Goal: Browse casually: Explore the website without a specific task or goal

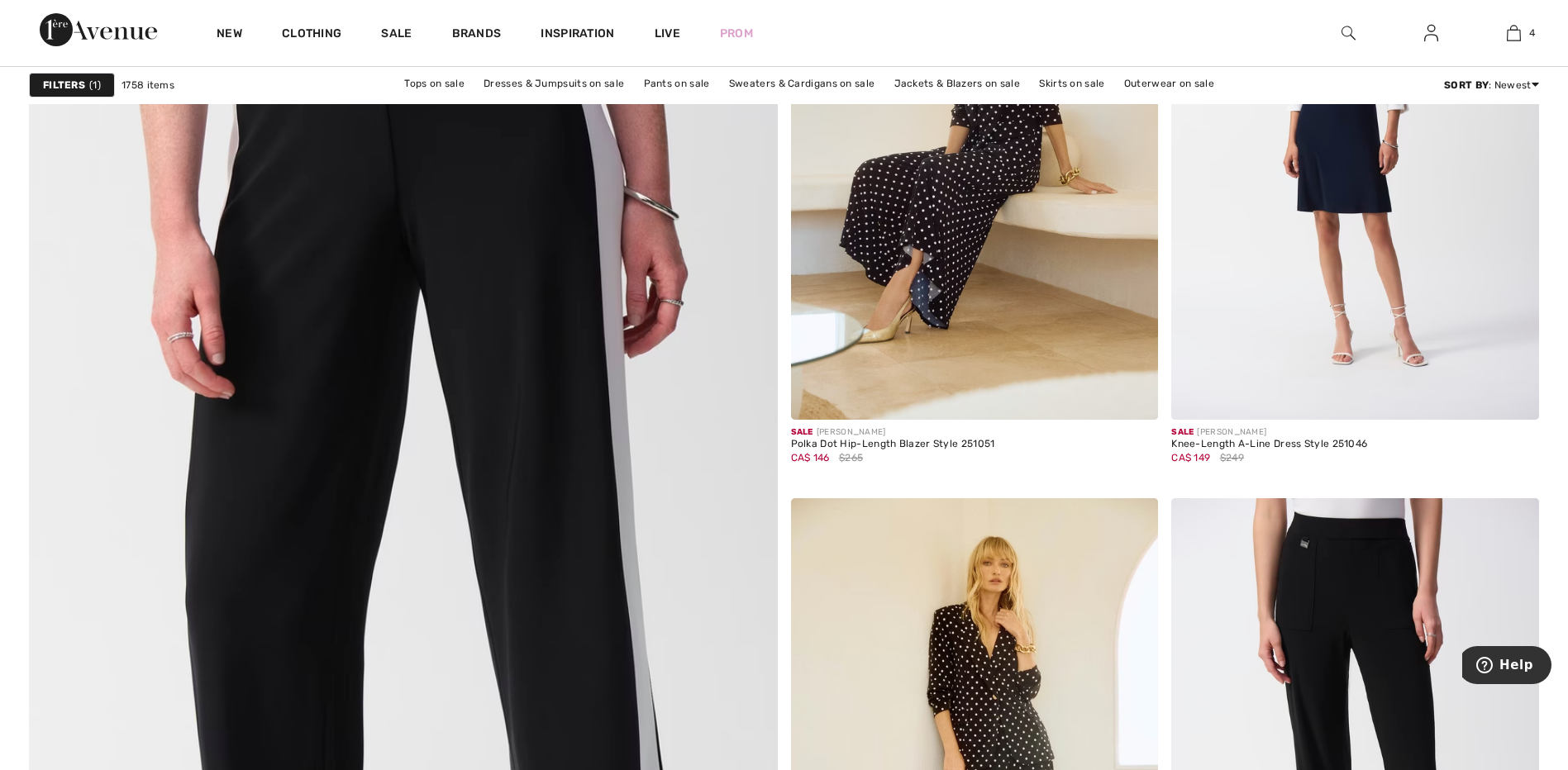
scroll to position [5535, 0]
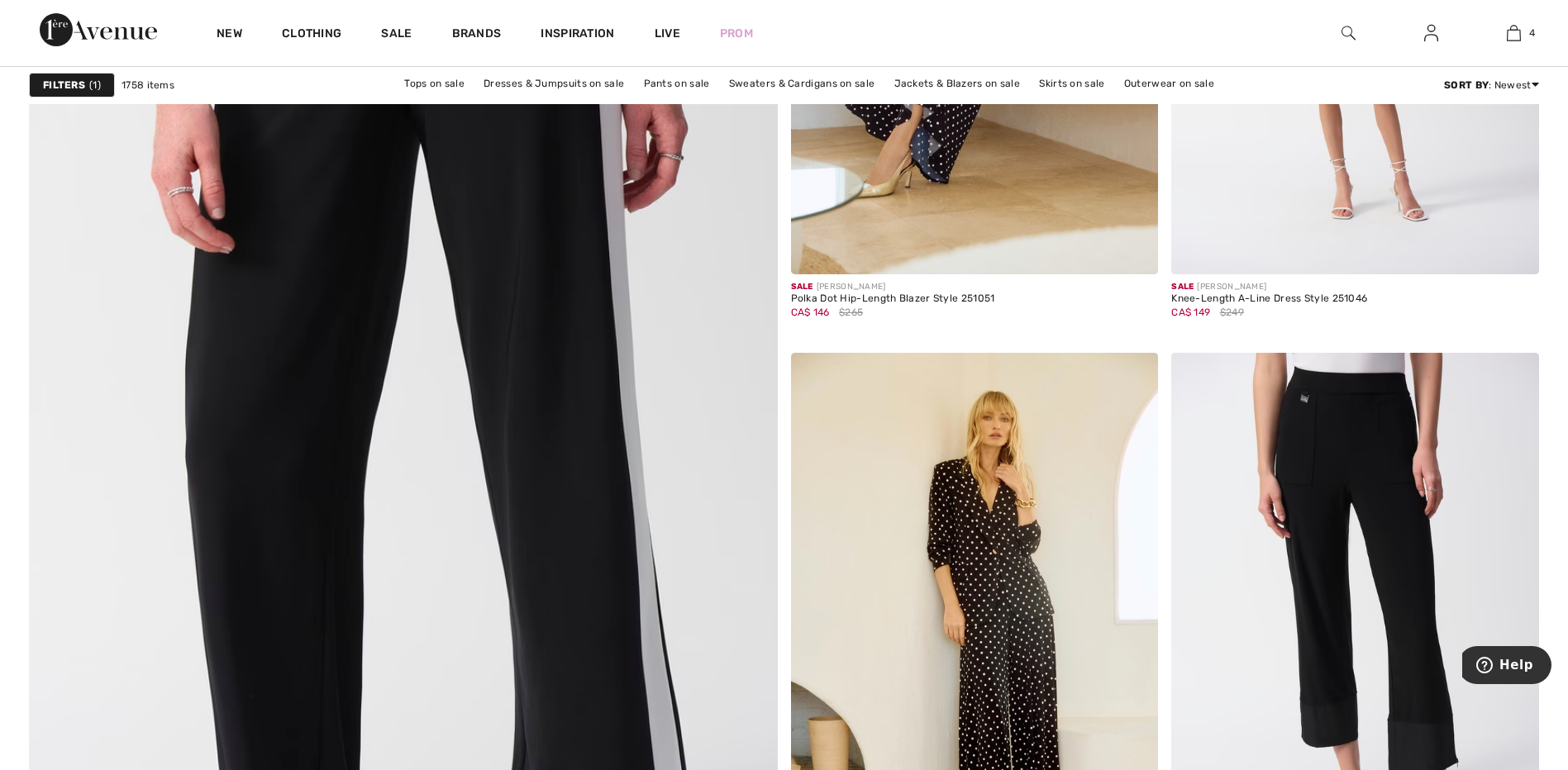
click at [649, 277] on img at bounding box center [403, 396] width 898 height 1347
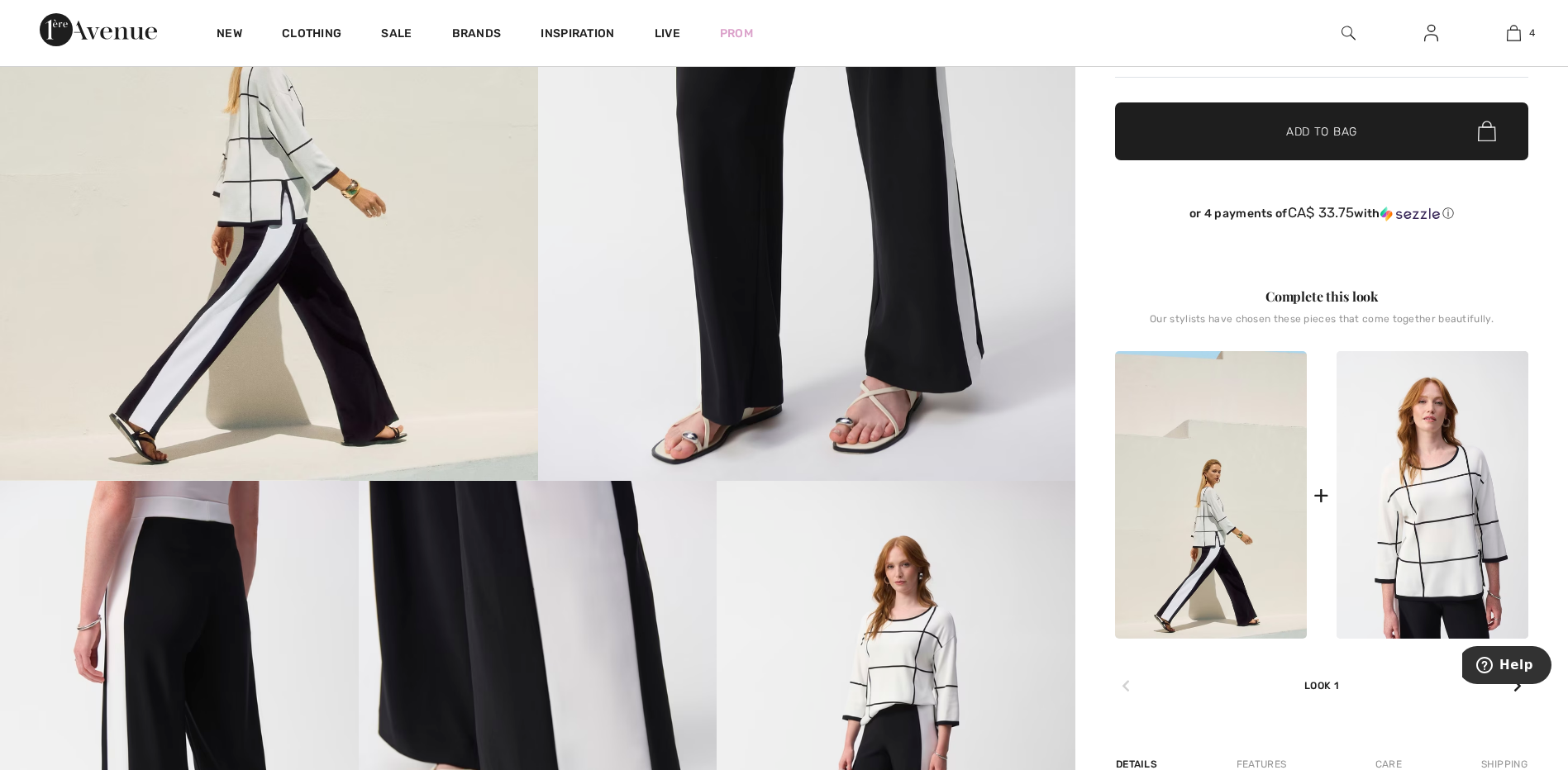
scroll to position [661, 0]
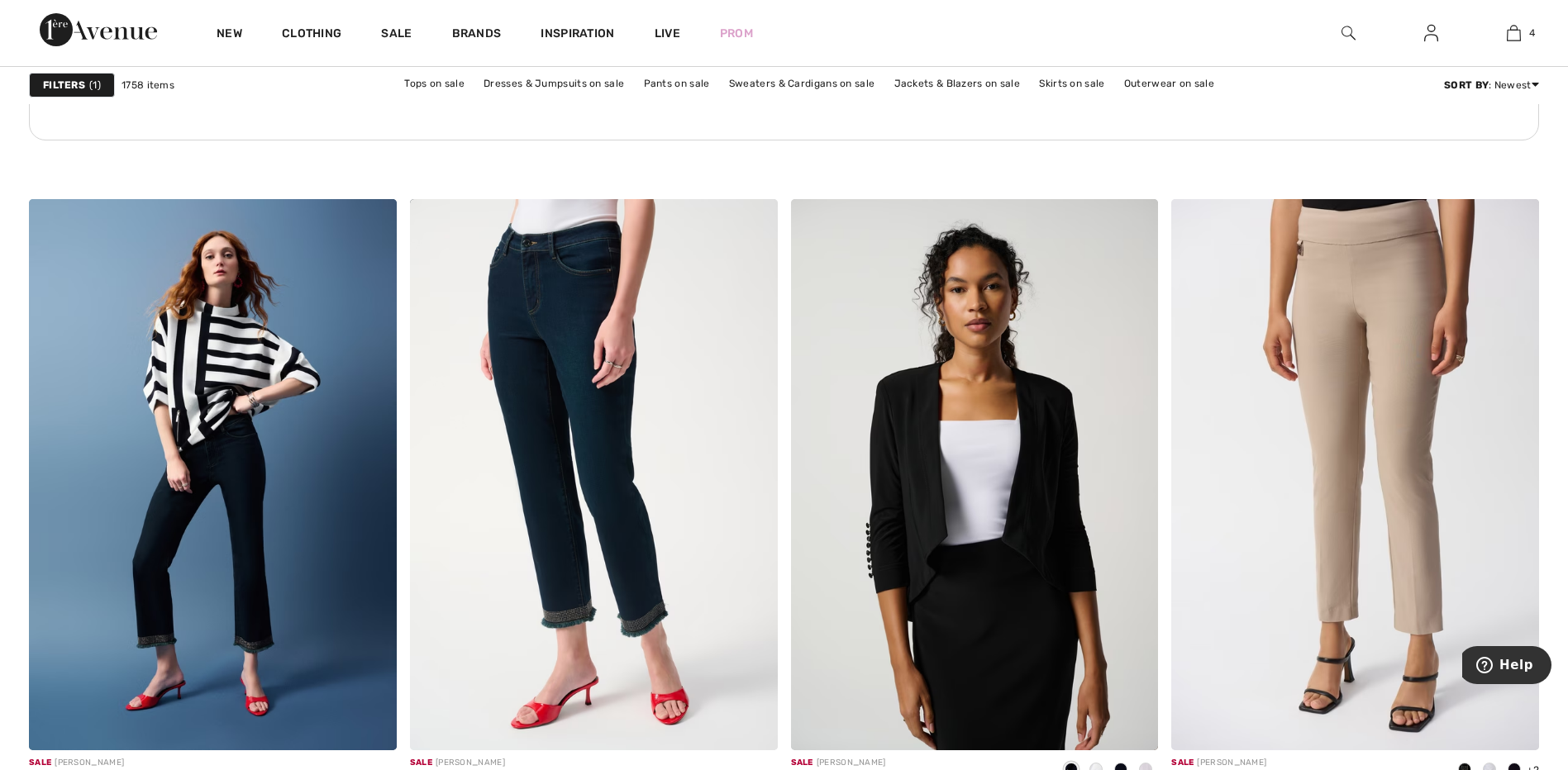
scroll to position [7848, 0]
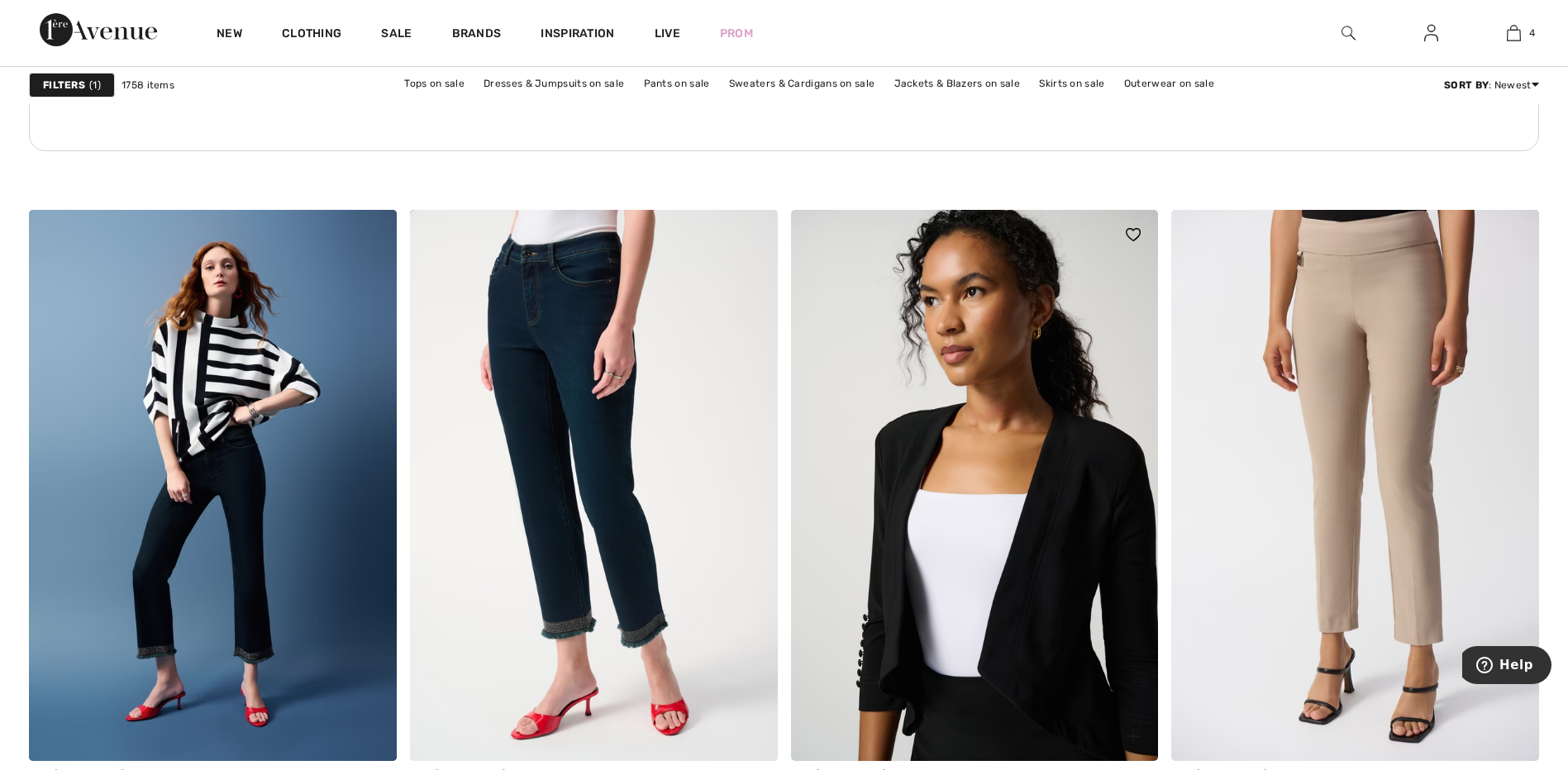
click at [988, 532] on img at bounding box center [975, 485] width 368 height 551
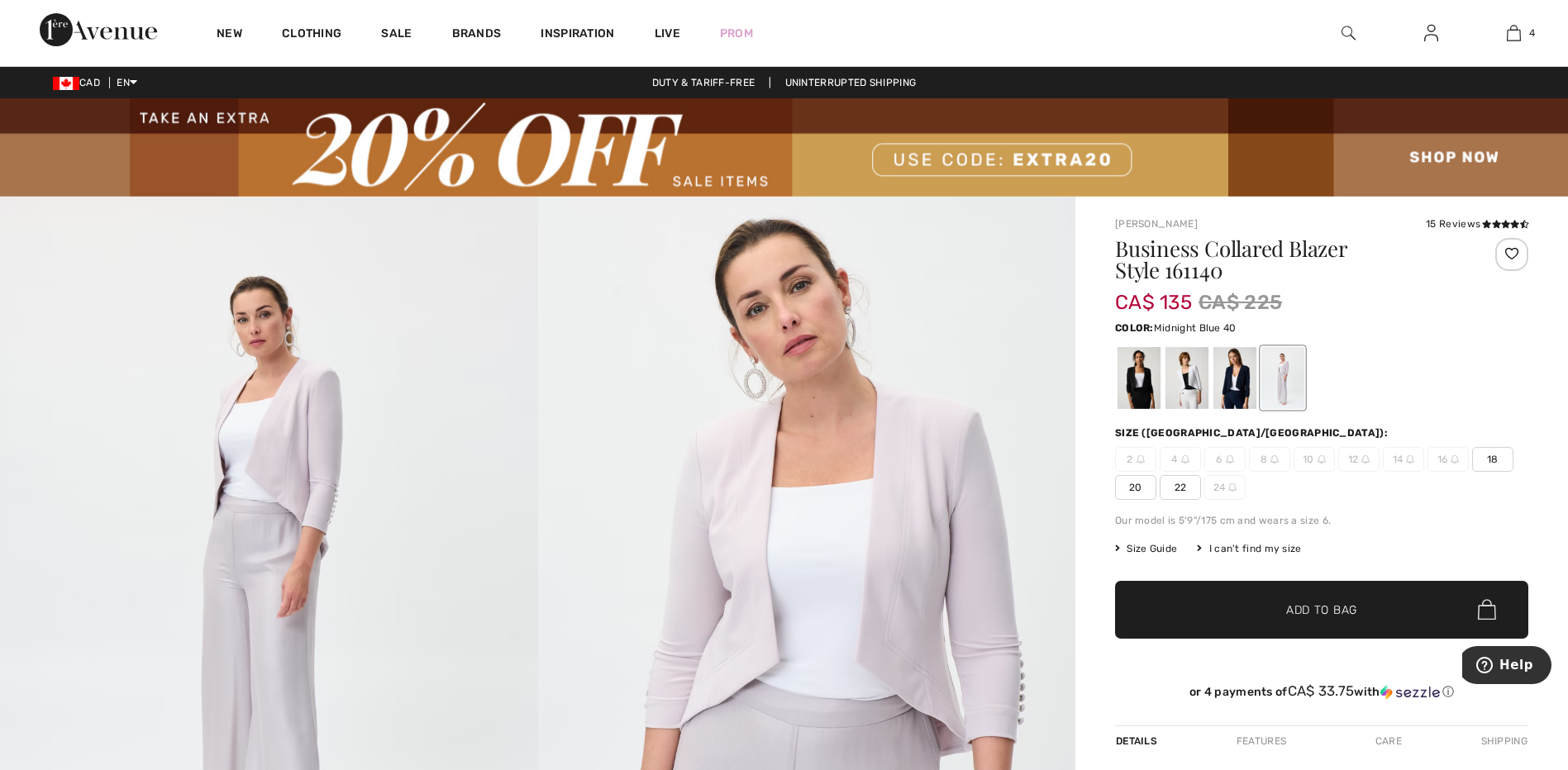
click at [1231, 383] on div at bounding box center [1234, 378] width 43 height 62
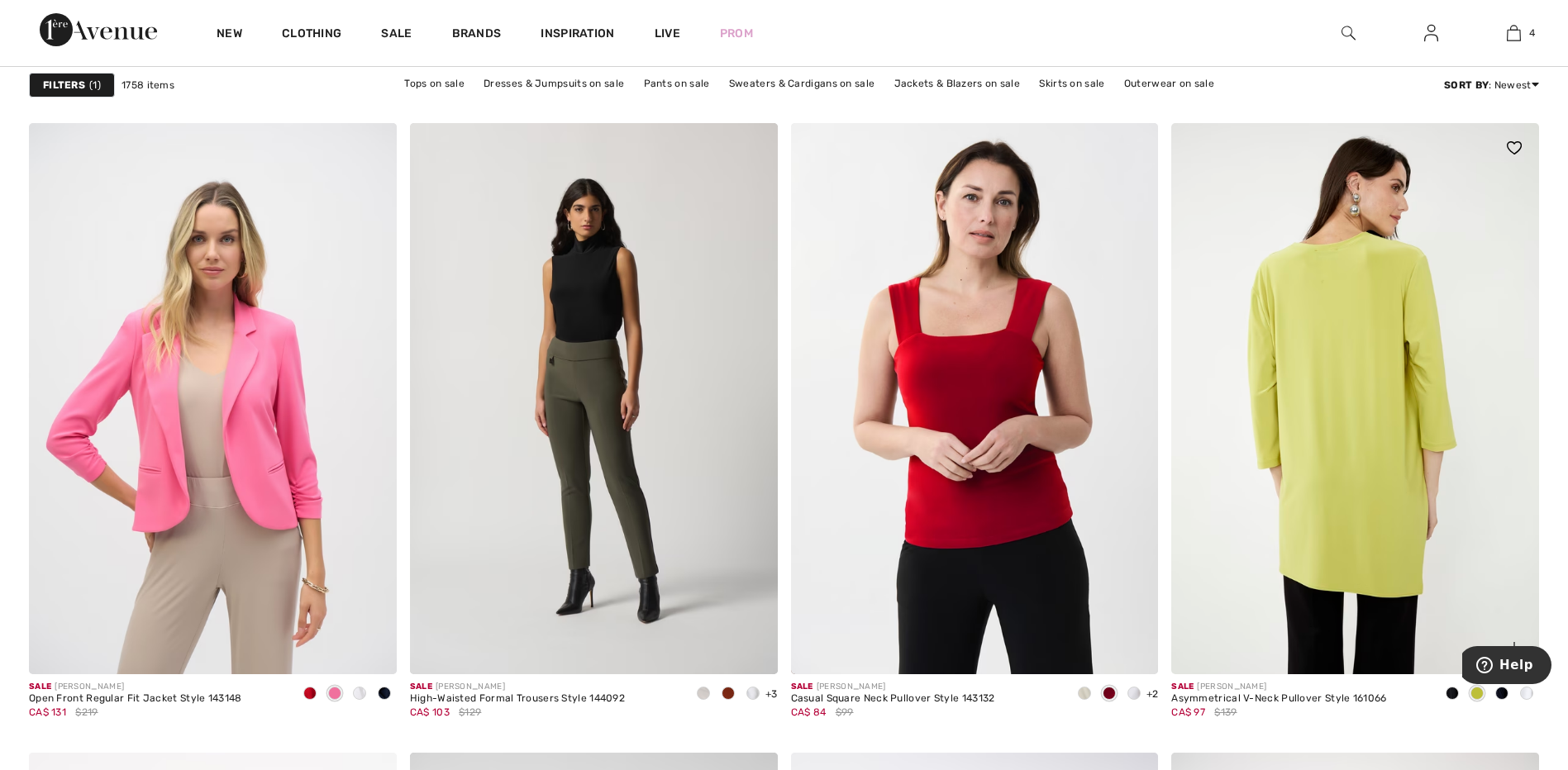
scroll to position [8592, 0]
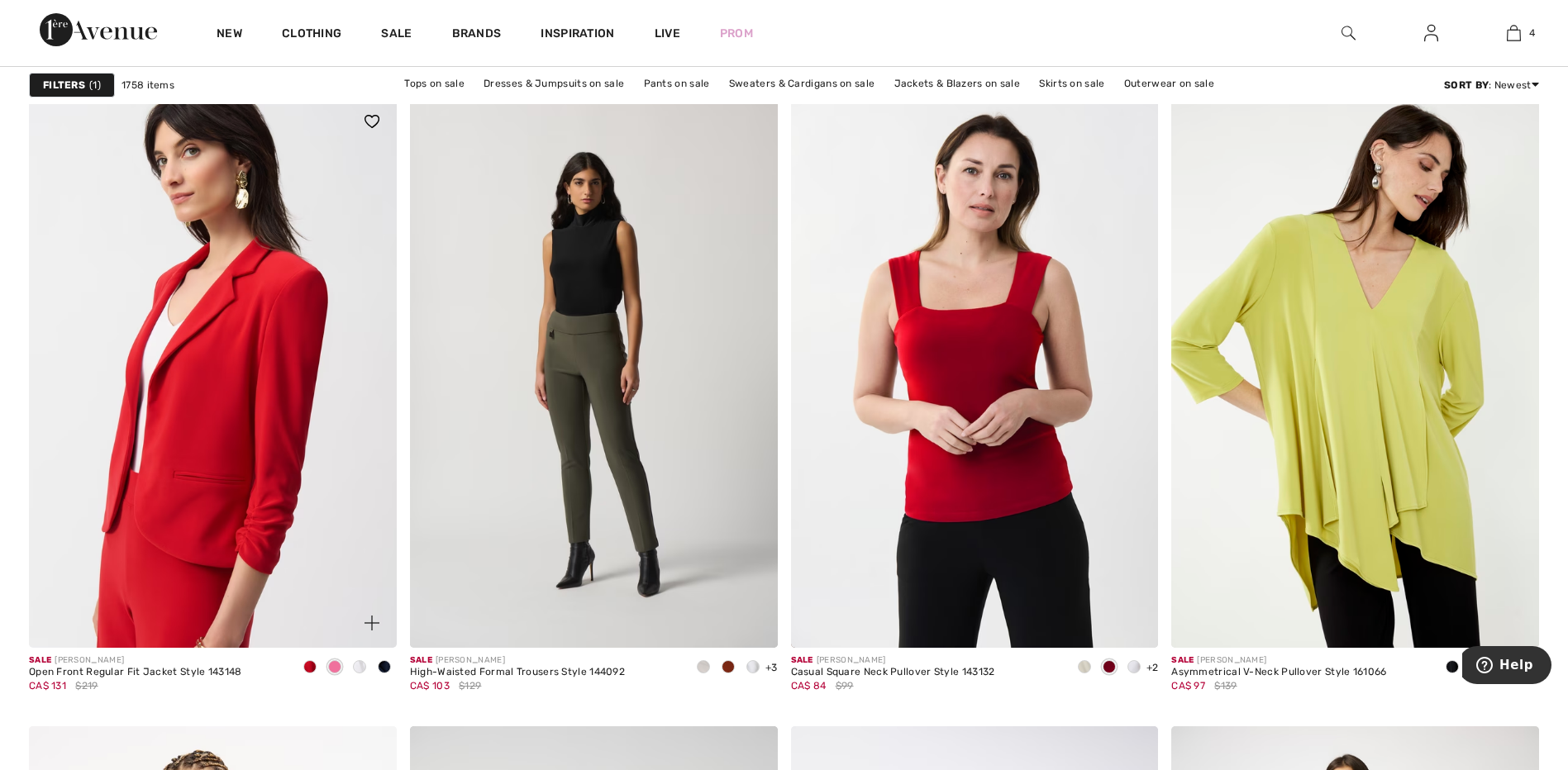
click at [155, 416] on img at bounding box center [213, 372] width 368 height 551
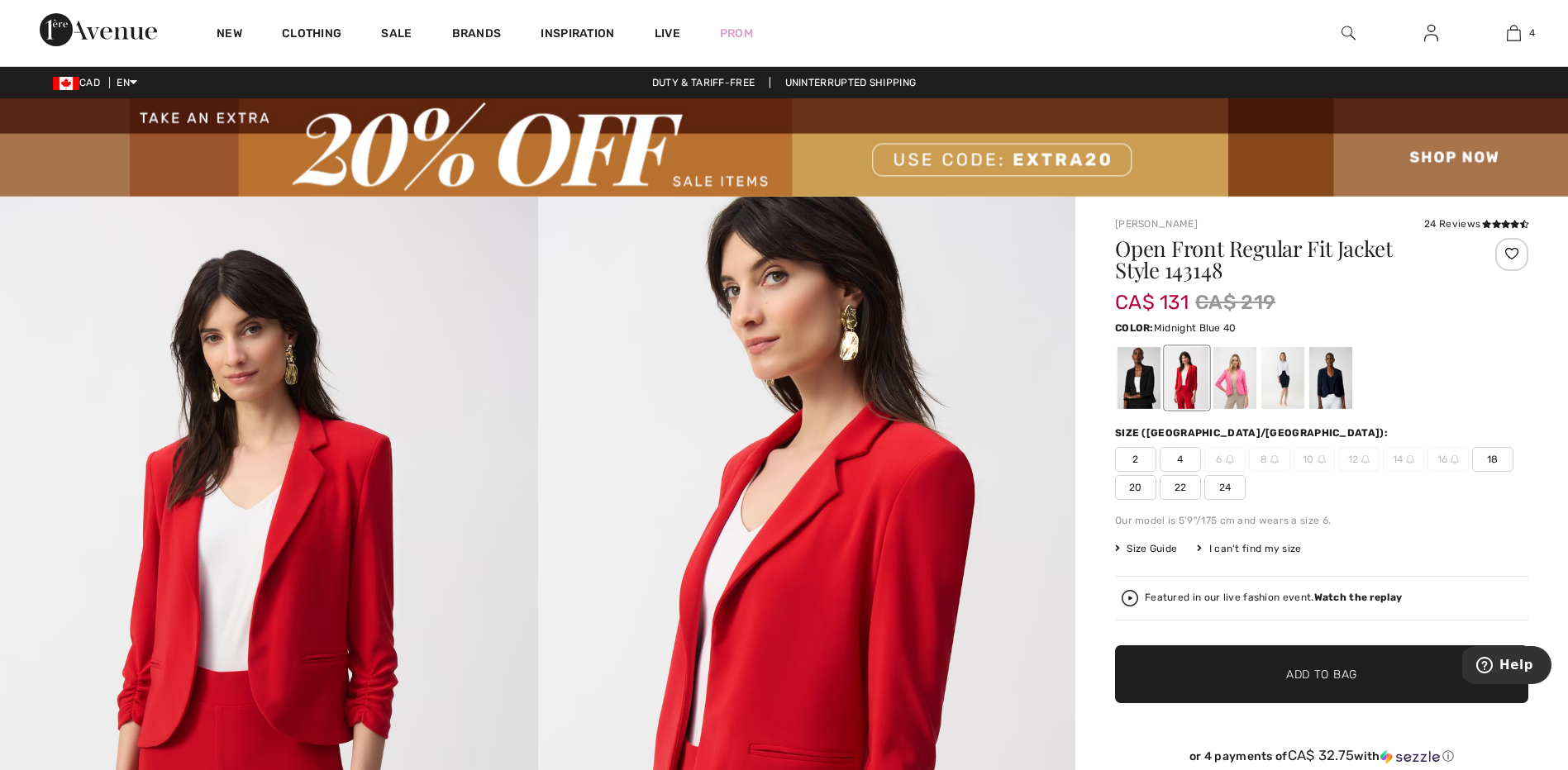
click at [1331, 381] on div at bounding box center [1330, 378] width 43 height 62
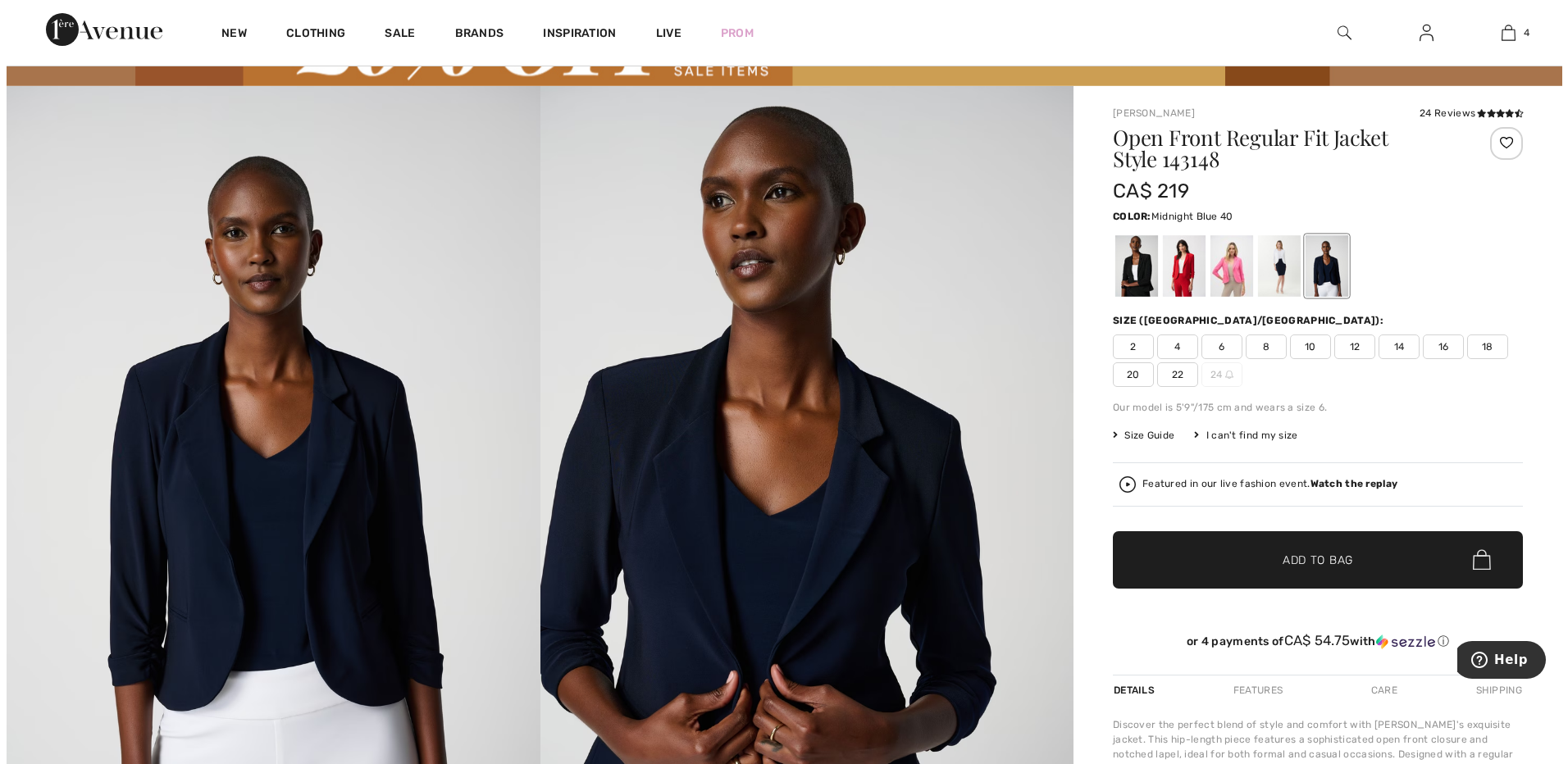
scroll to position [82, 0]
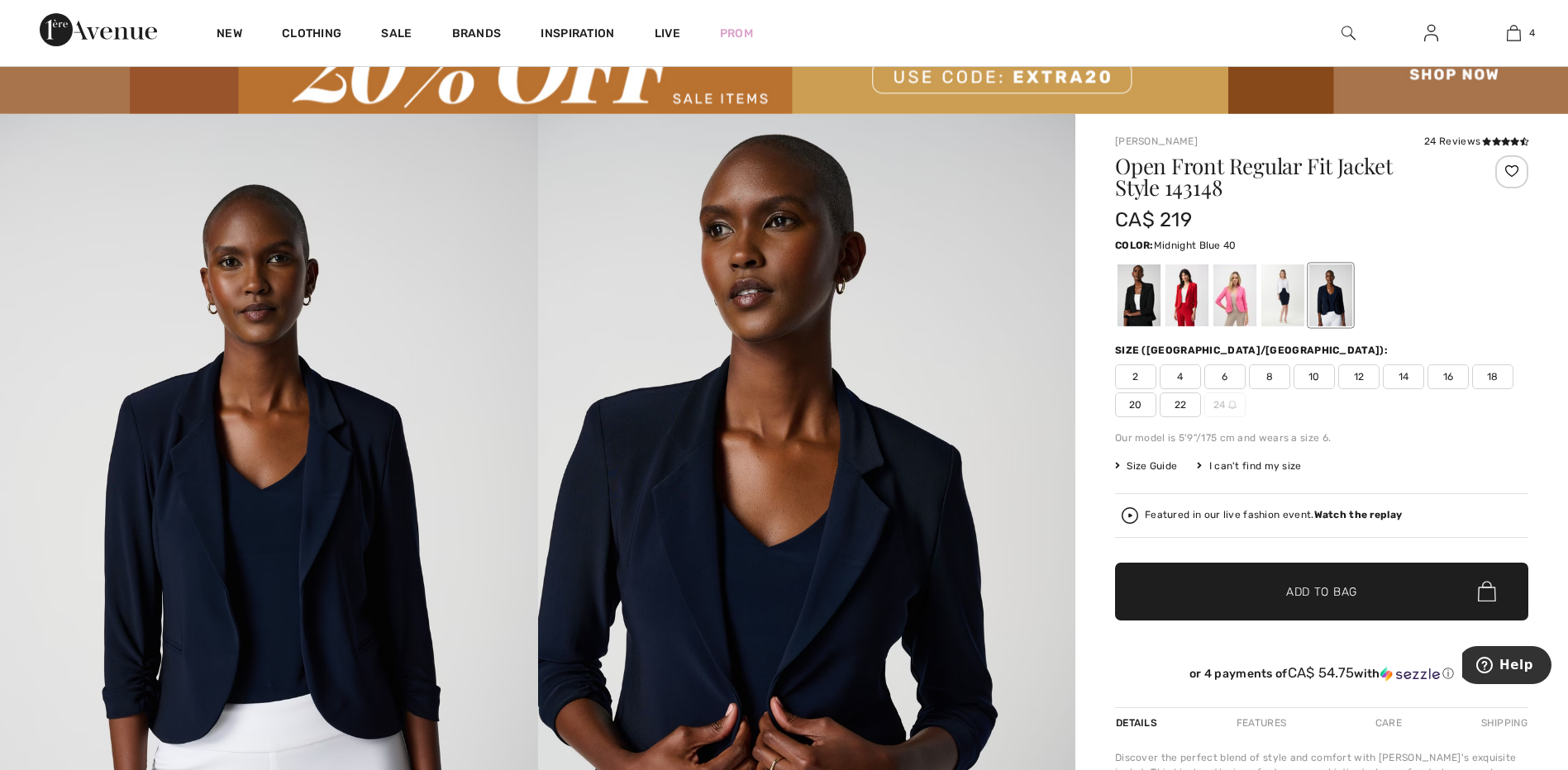
click at [1314, 511] on strong "Watch the replay" at bounding box center [1358, 515] width 89 height 12
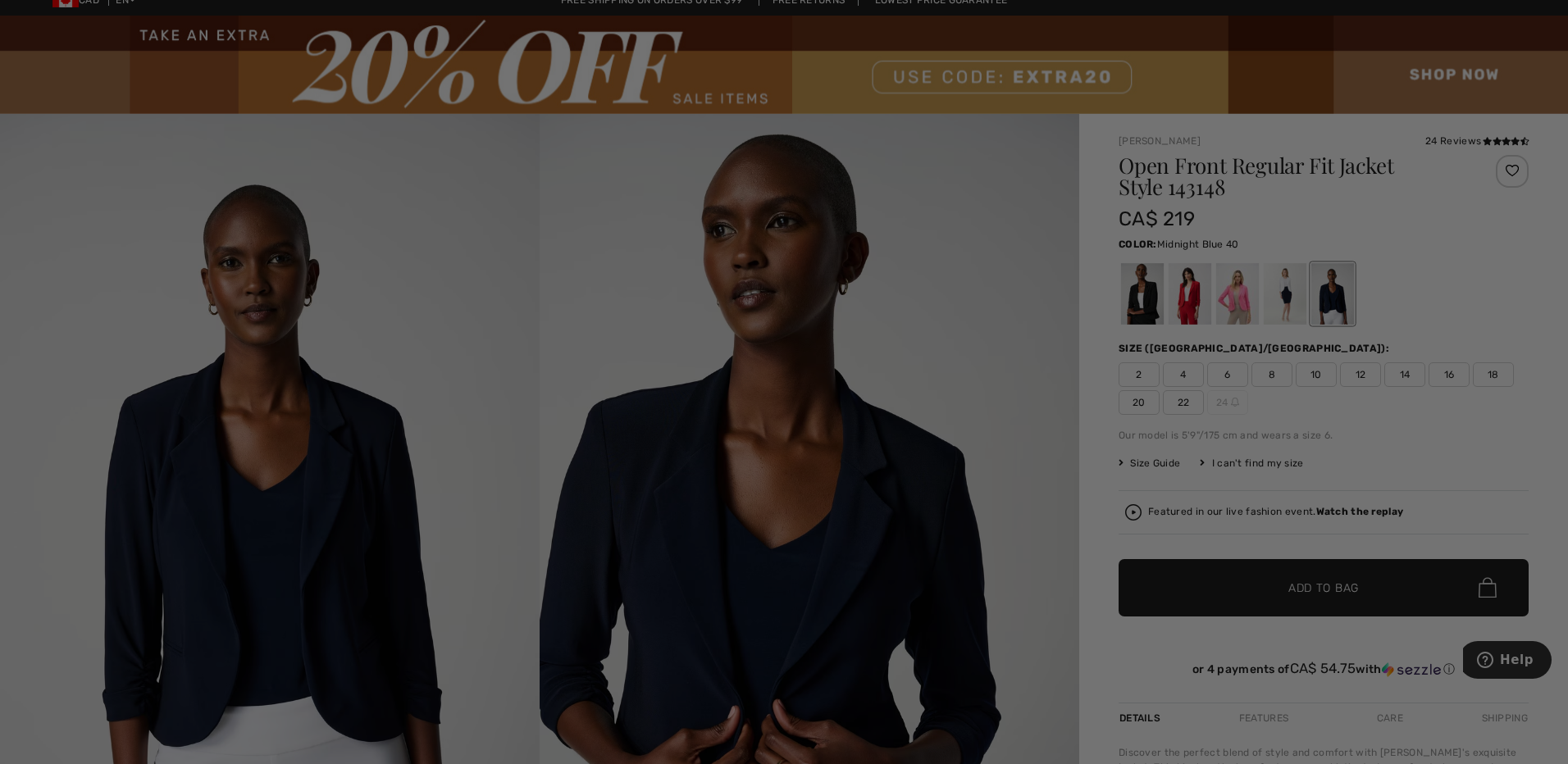
scroll to position [0, 0]
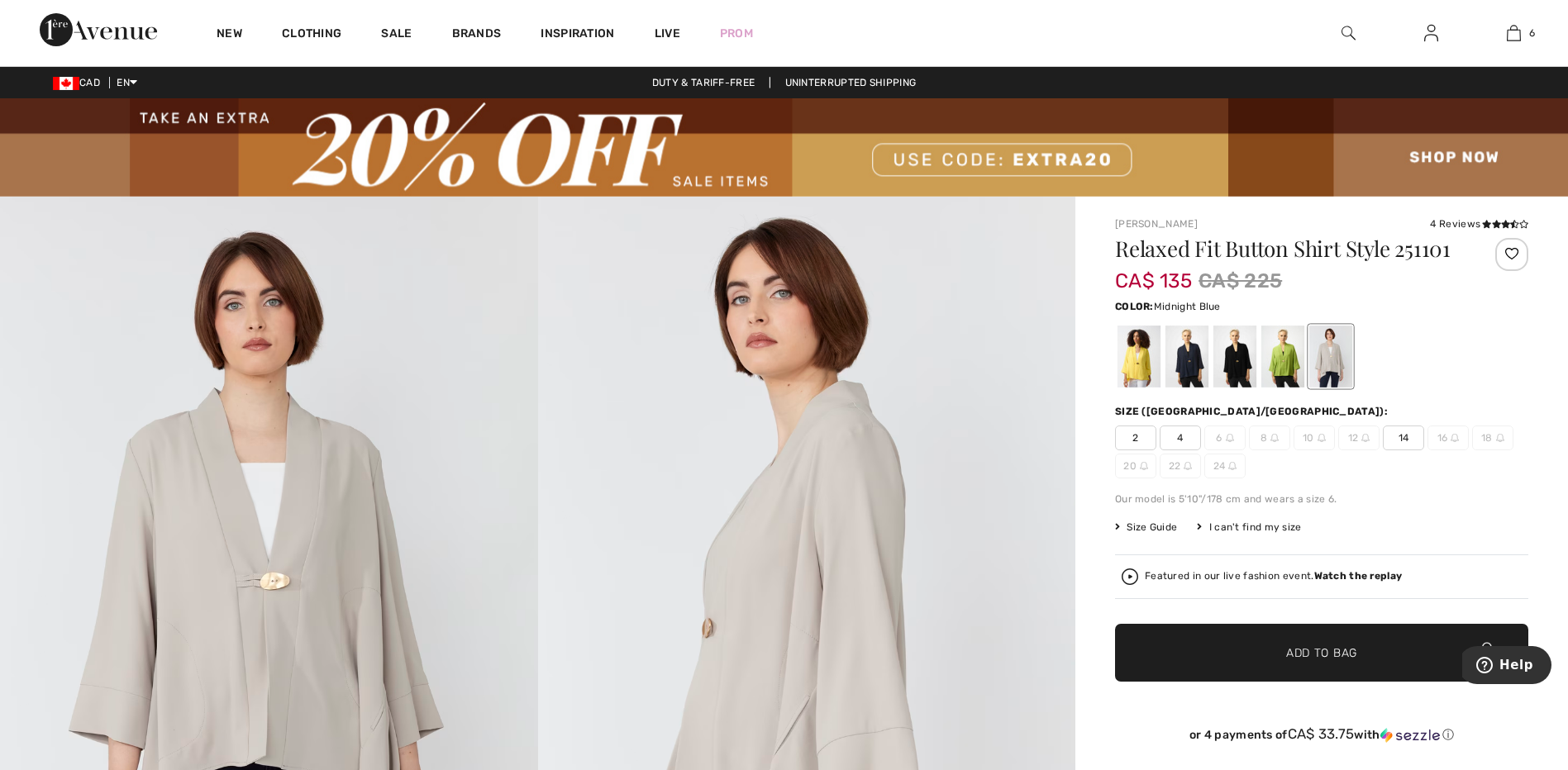
click at [1186, 376] on div at bounding box center [1187, 357] width 43 height 62
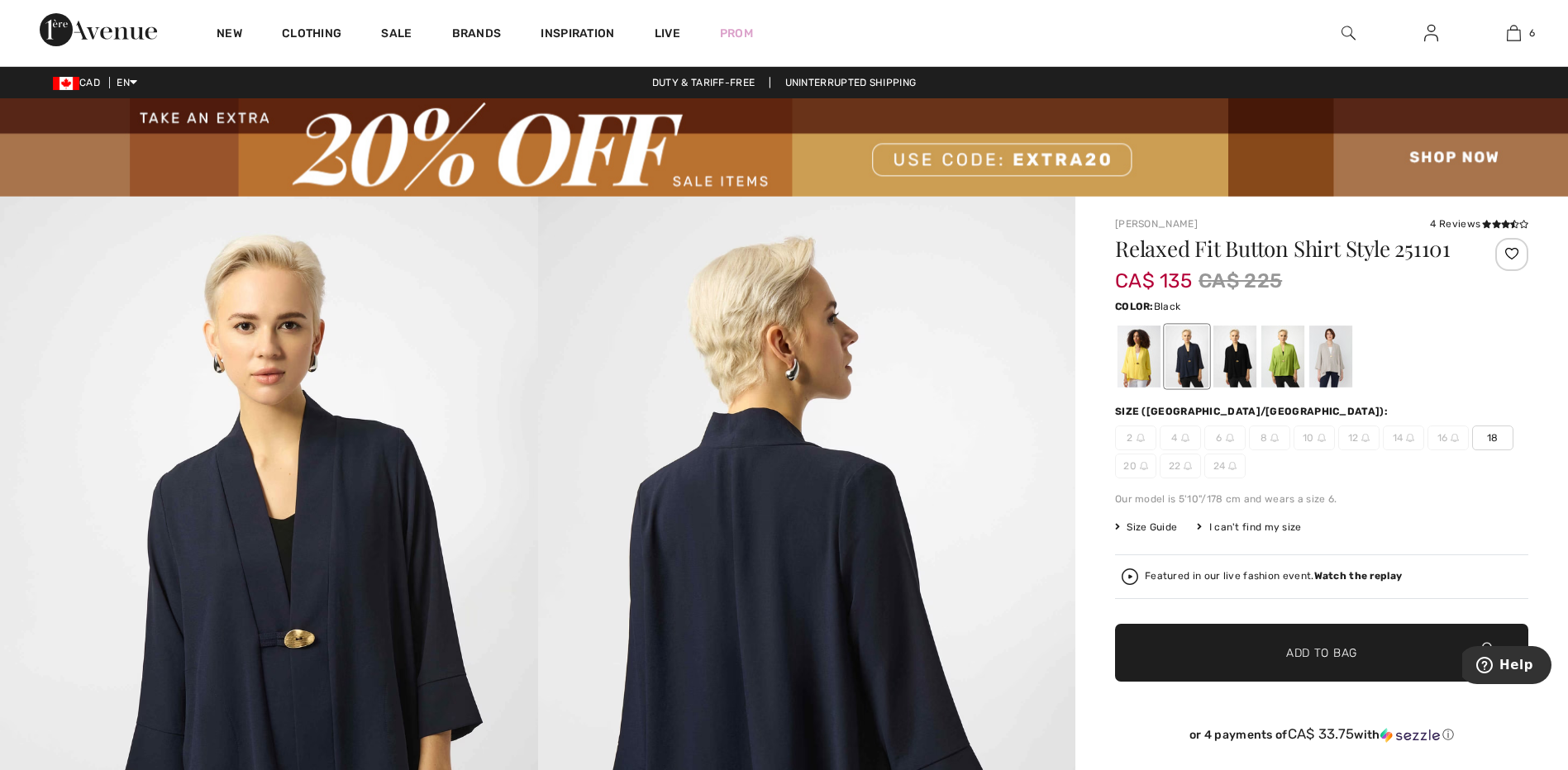
click at [1230, 360] on div at bounding box center [1234, 357] width 43 height 62
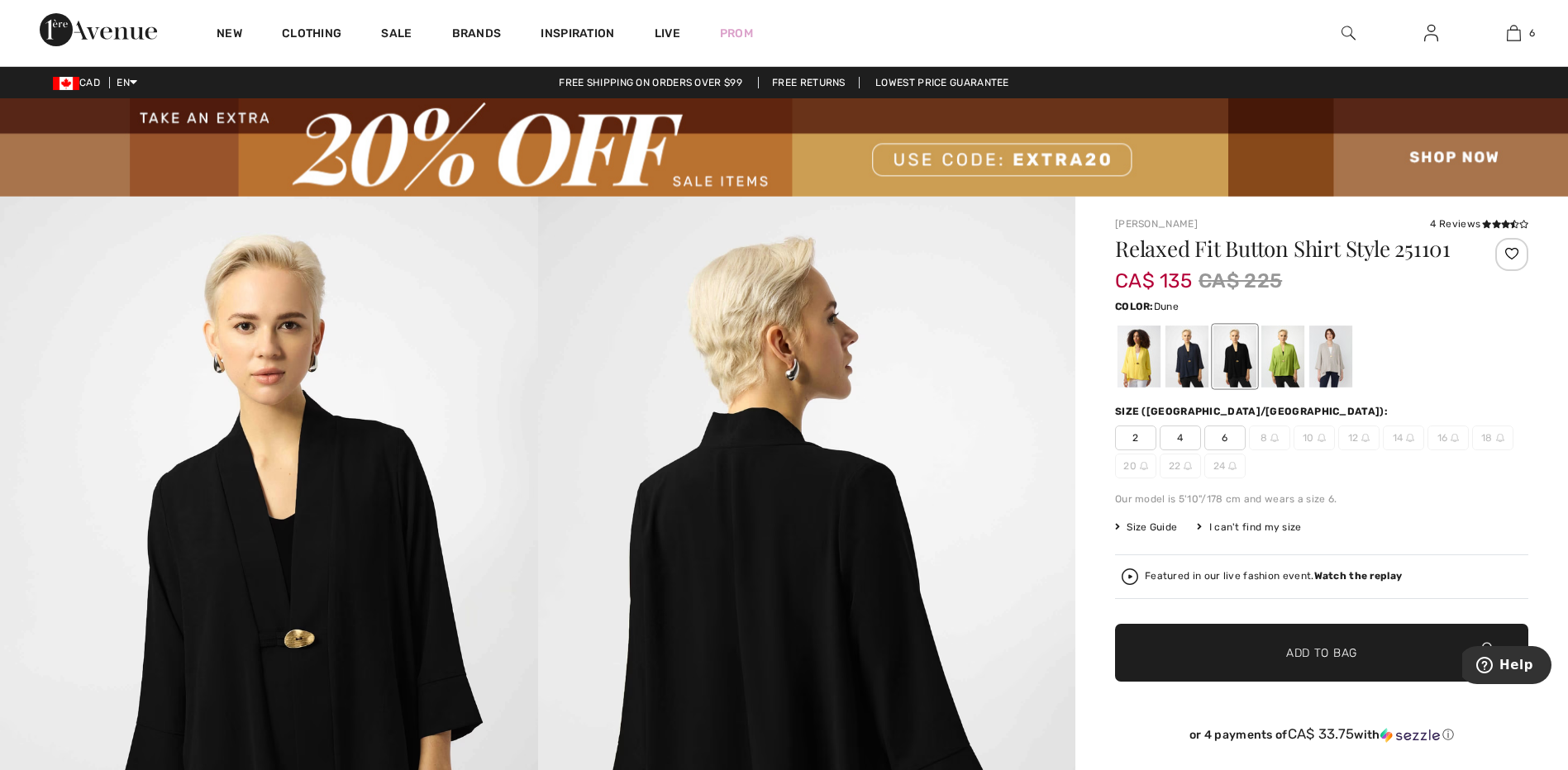
click at [1316, 357] on div at bounding box center [1330, 357] width 43 height 62
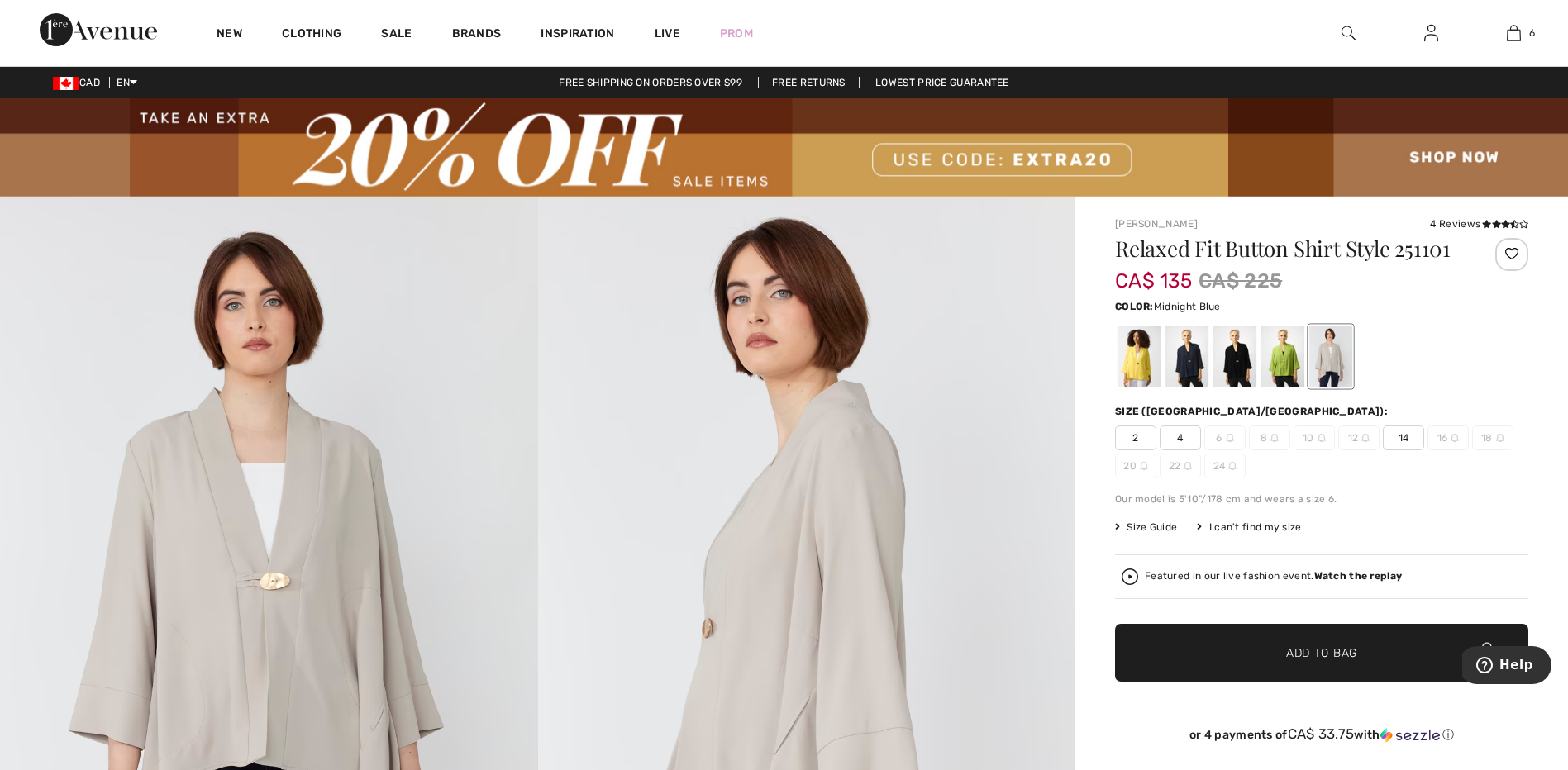
click at [1194, 348] on div at bounding box center [1187, 357] width 43 height 62
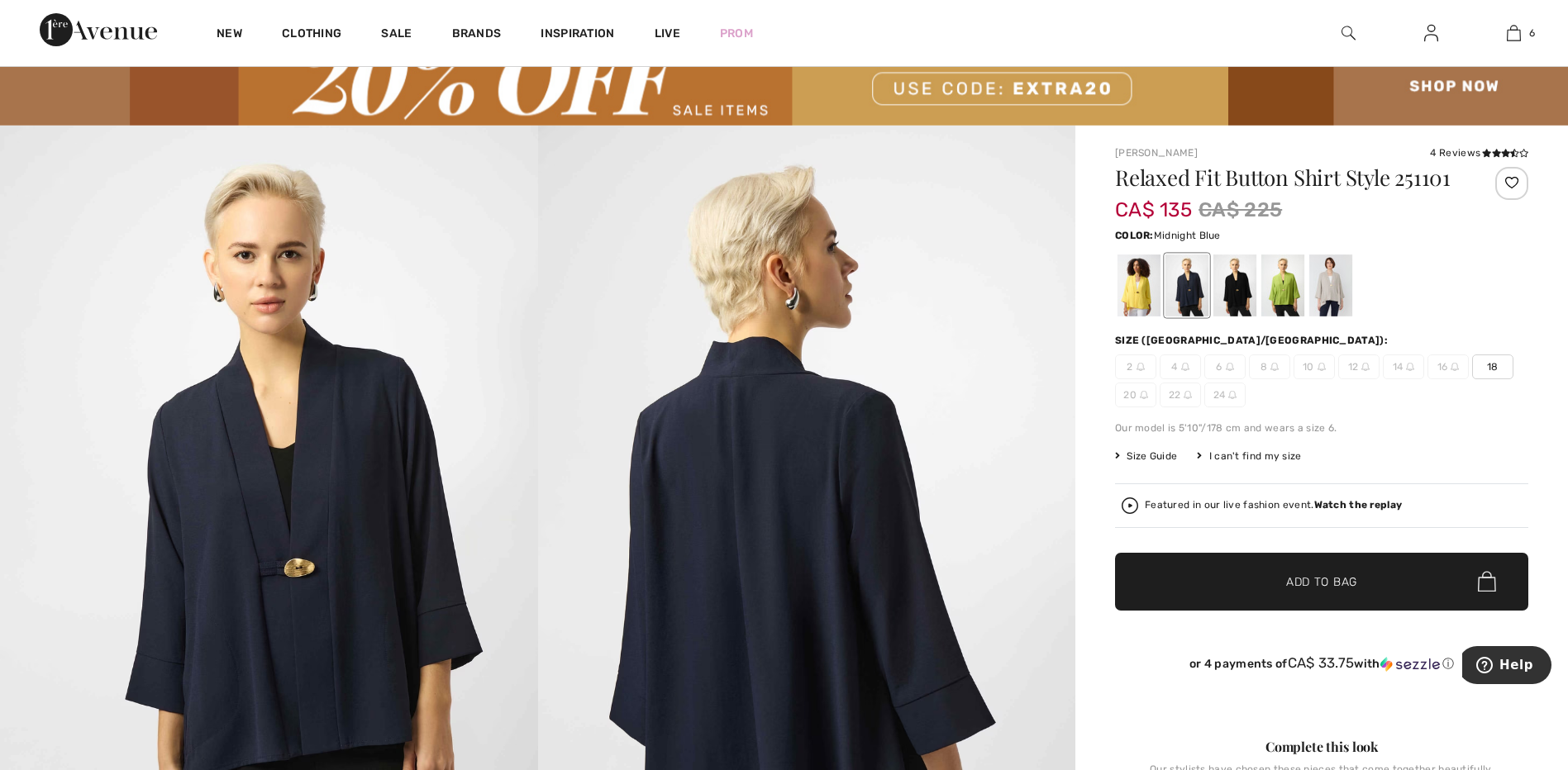
scroll to position [166, 0]
